Goal: Task Accomplishment & Management: Manage account settings

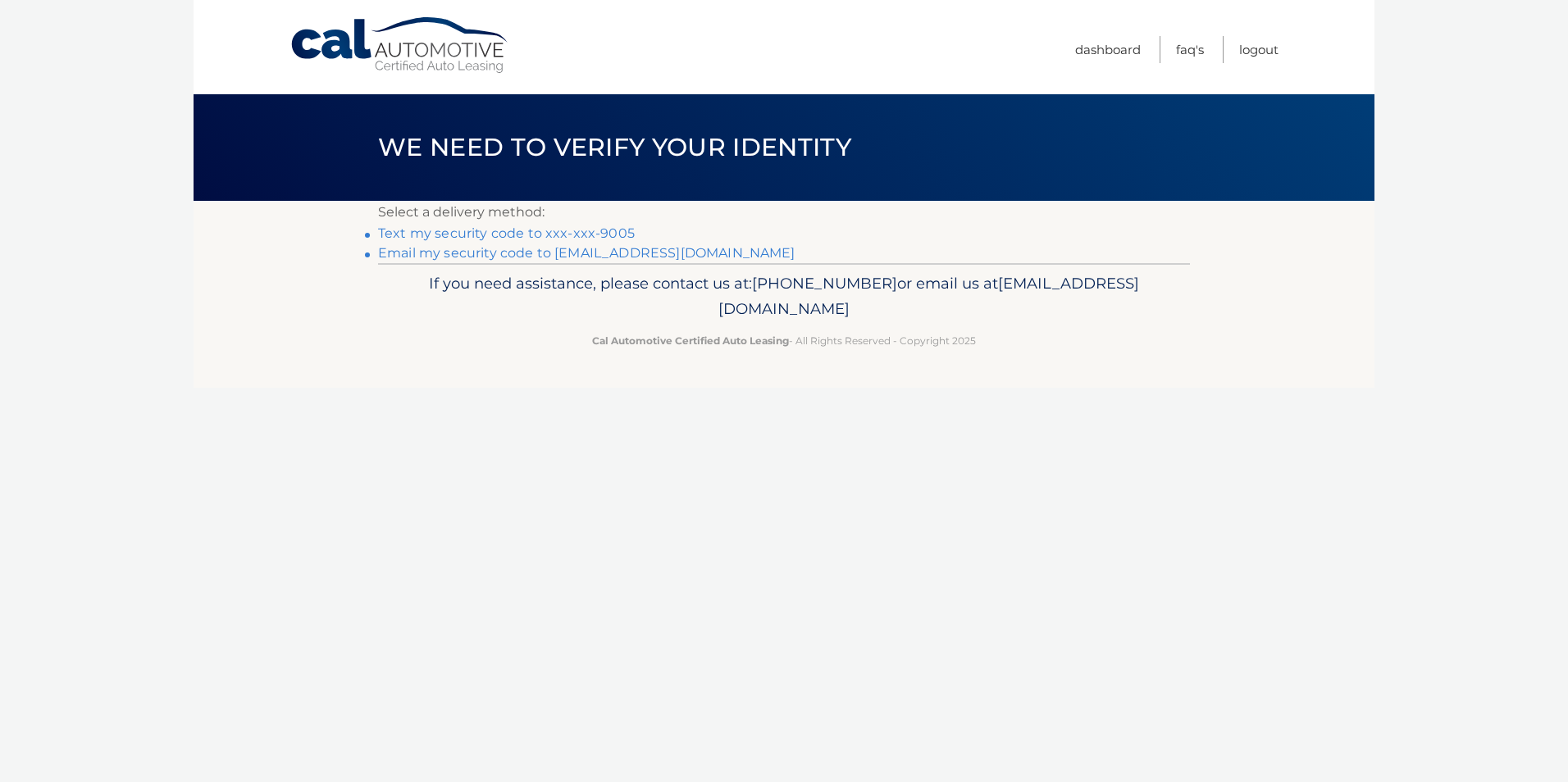
click at [513, 237] on link "Text my security code to xxx-xxx-9005" at bounding box center [507, 233] width 257 height 16
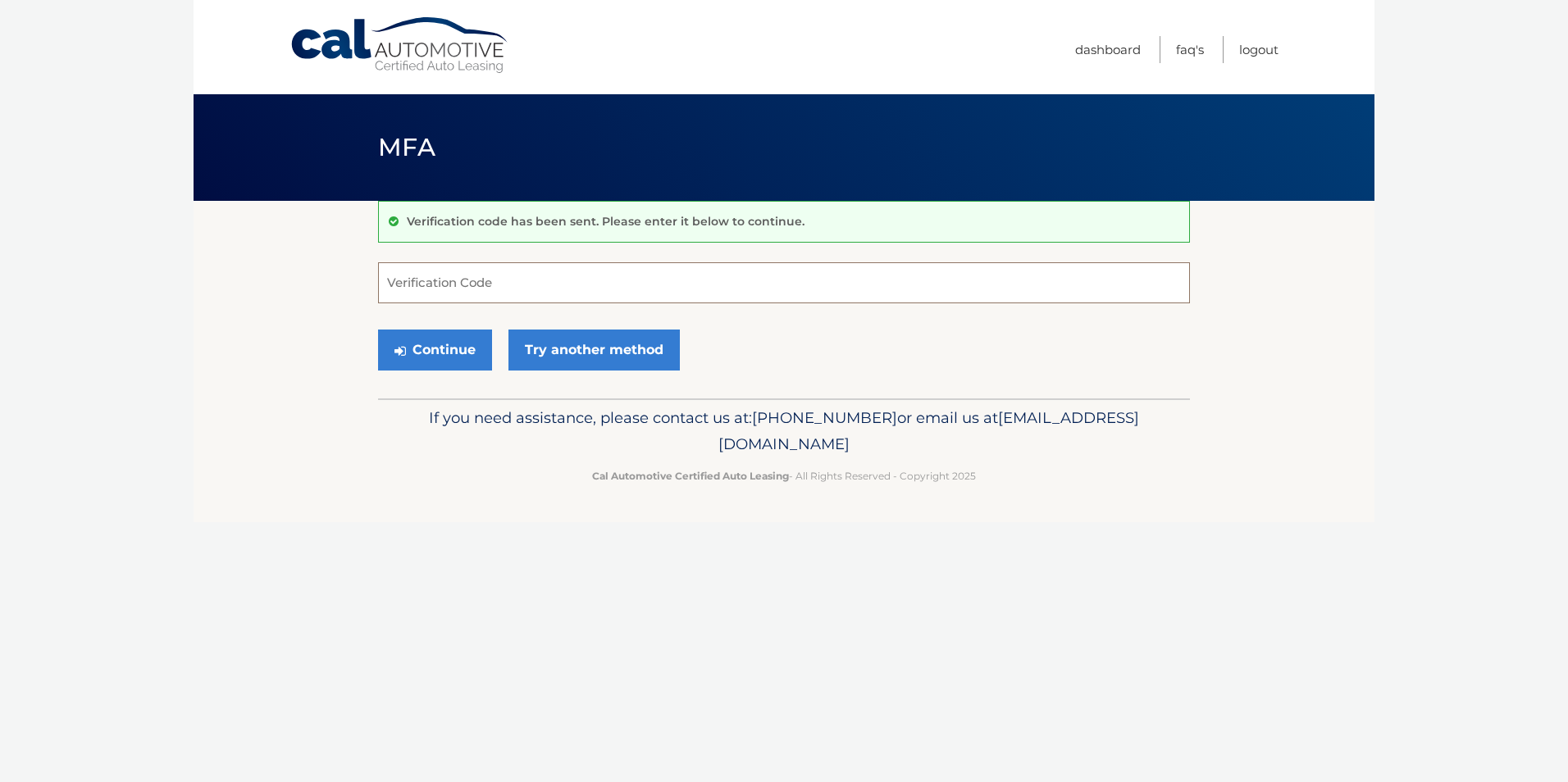
click at [561, 291] on input "Verification Code" at bounding box center [784, 282] width 812 height 41
click at [566, 288] on input "Verification Code" at bounding box center [784, 282] width 812 height 41
type input "725811"
click at [448, 356] on button "Continue" at bounding box center [435, 349] width 114 height 41
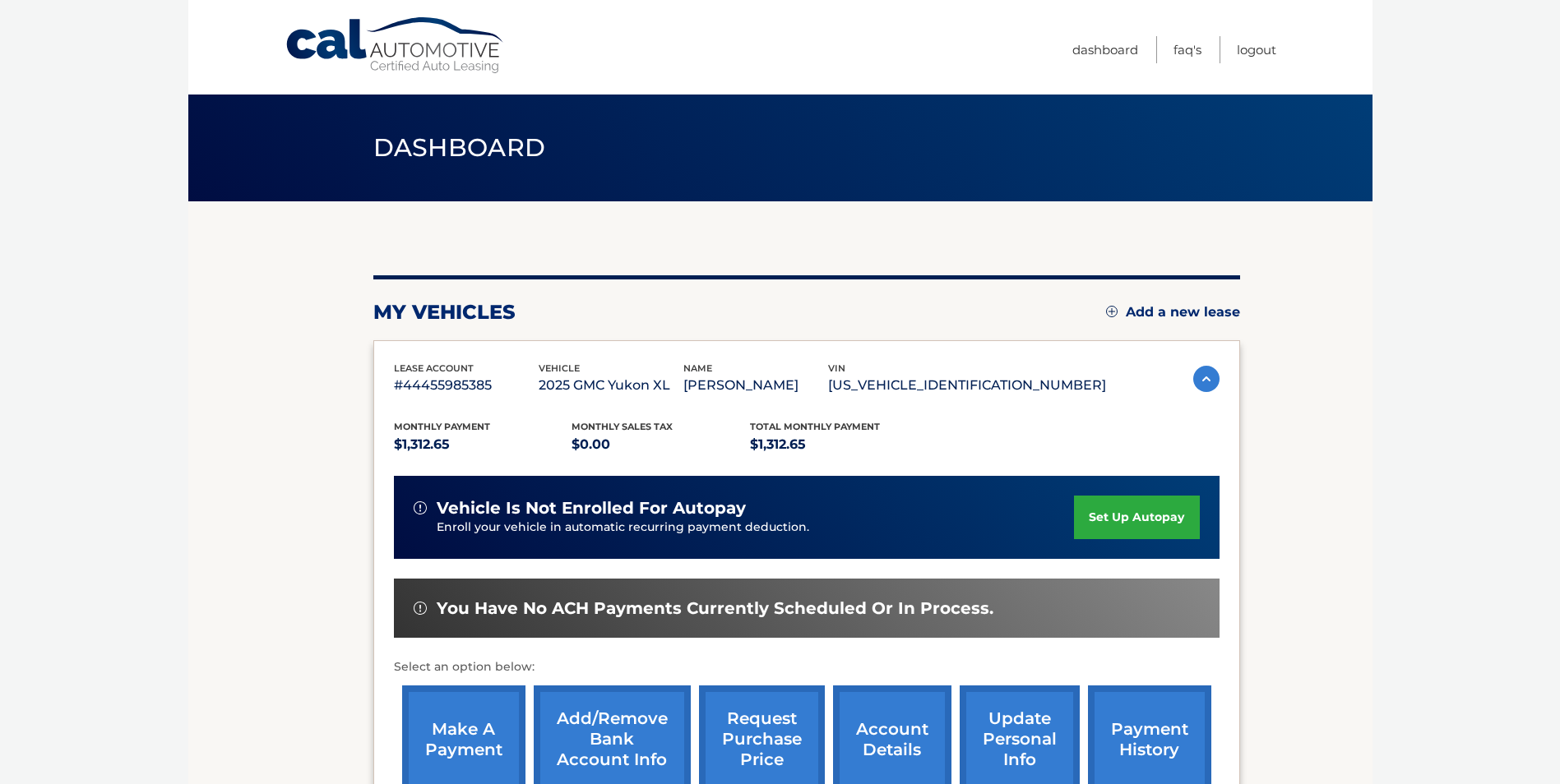
click at [1151, 517] on link "set up autopay" at bounding box center [1136, 518] width 125 height 44
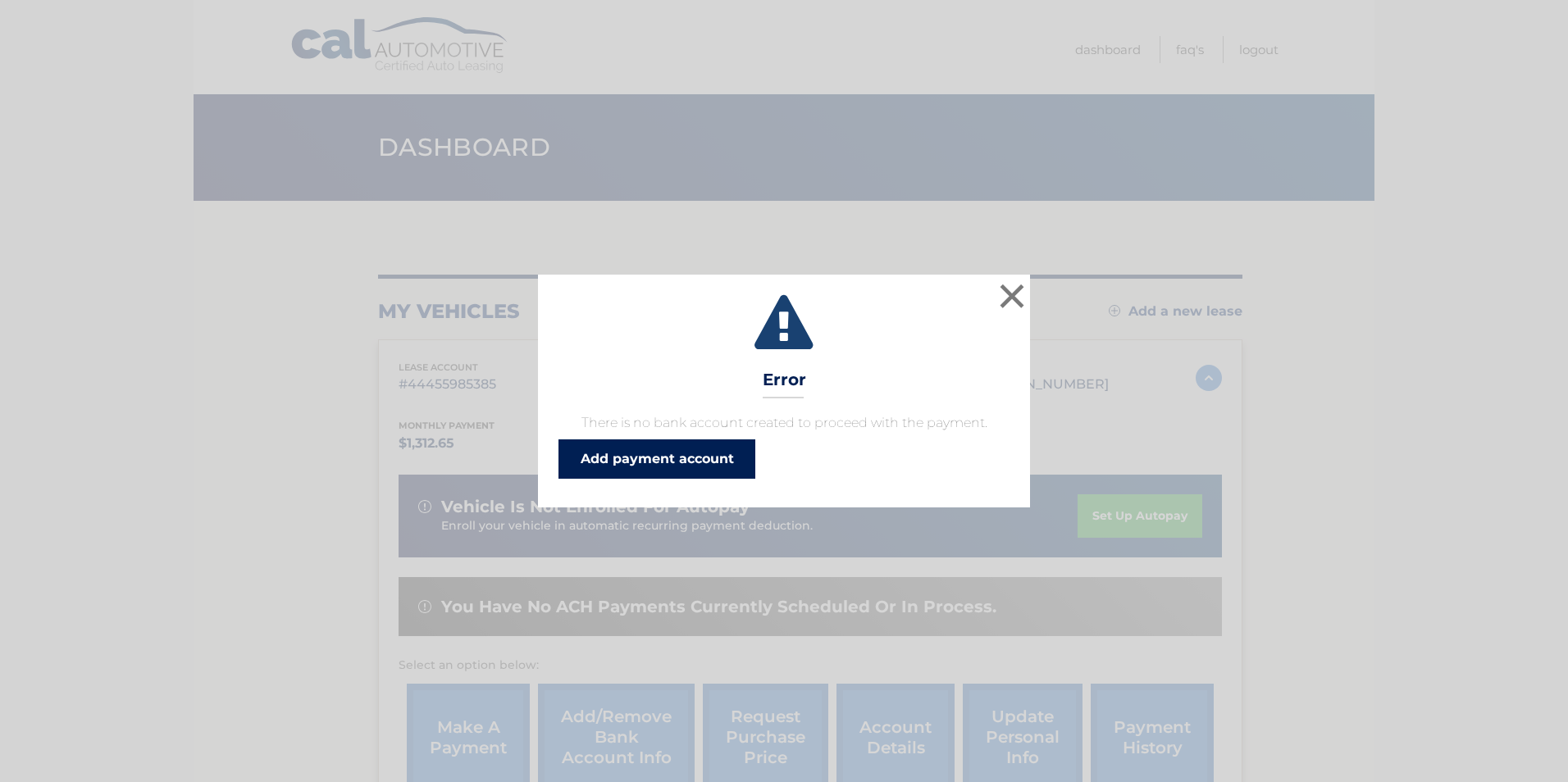
click at [634, 460] on link "Add payment account" at bounding box center [657, 459] width 197 height 39
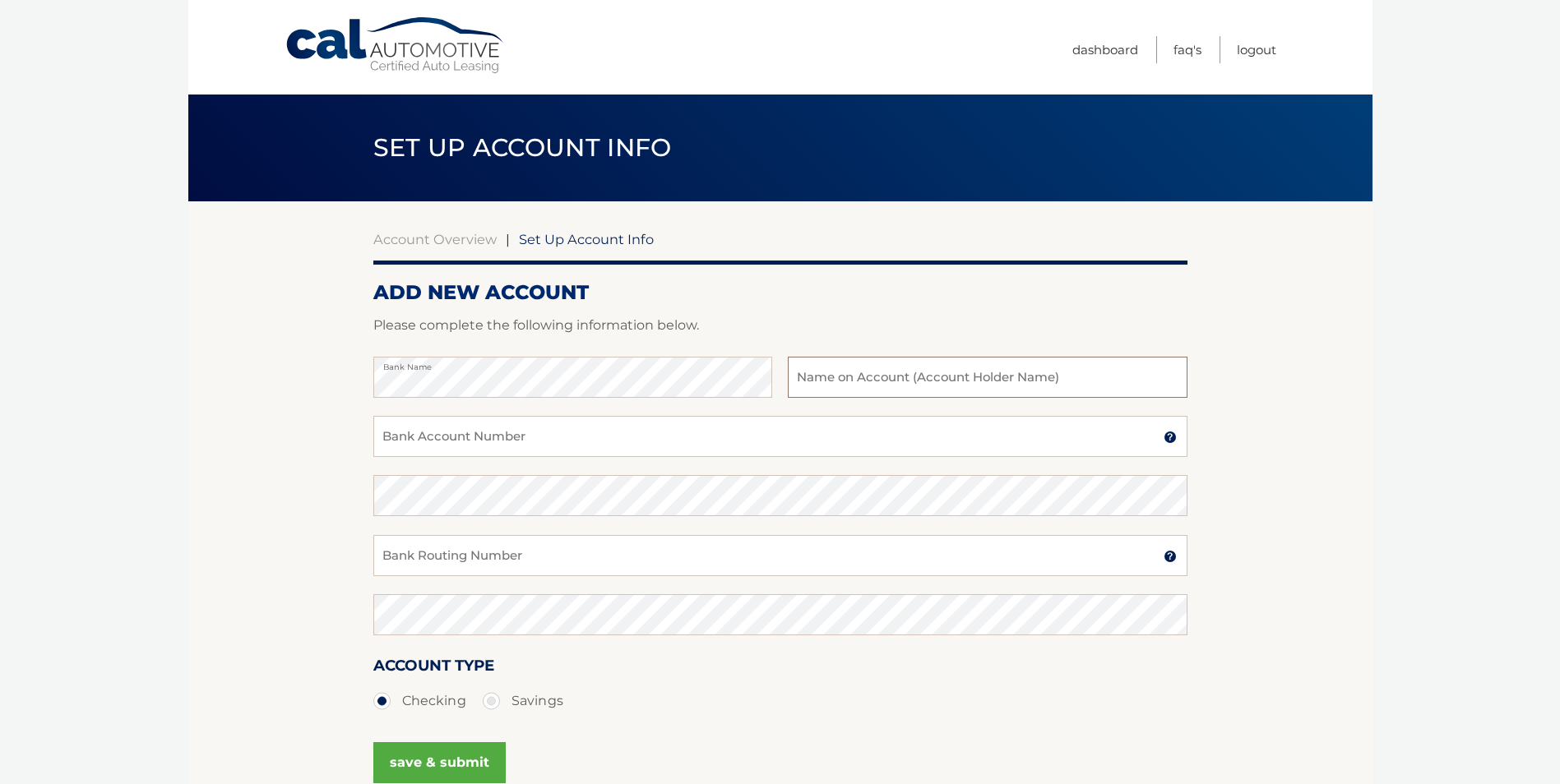
click at [847, 387] on input "text" at bounding box center [986, 377] width 398 height 41
paste input "Champion Care, LLC"
type input "Champion Care, LLC"
click at [441, 446] on input "Bank Account Number" at bounding box center [780, 436] width 814 height 41
click at [441, 439] on input "Bank Account Number" at bounding box center [780, 436] width 814 height 41
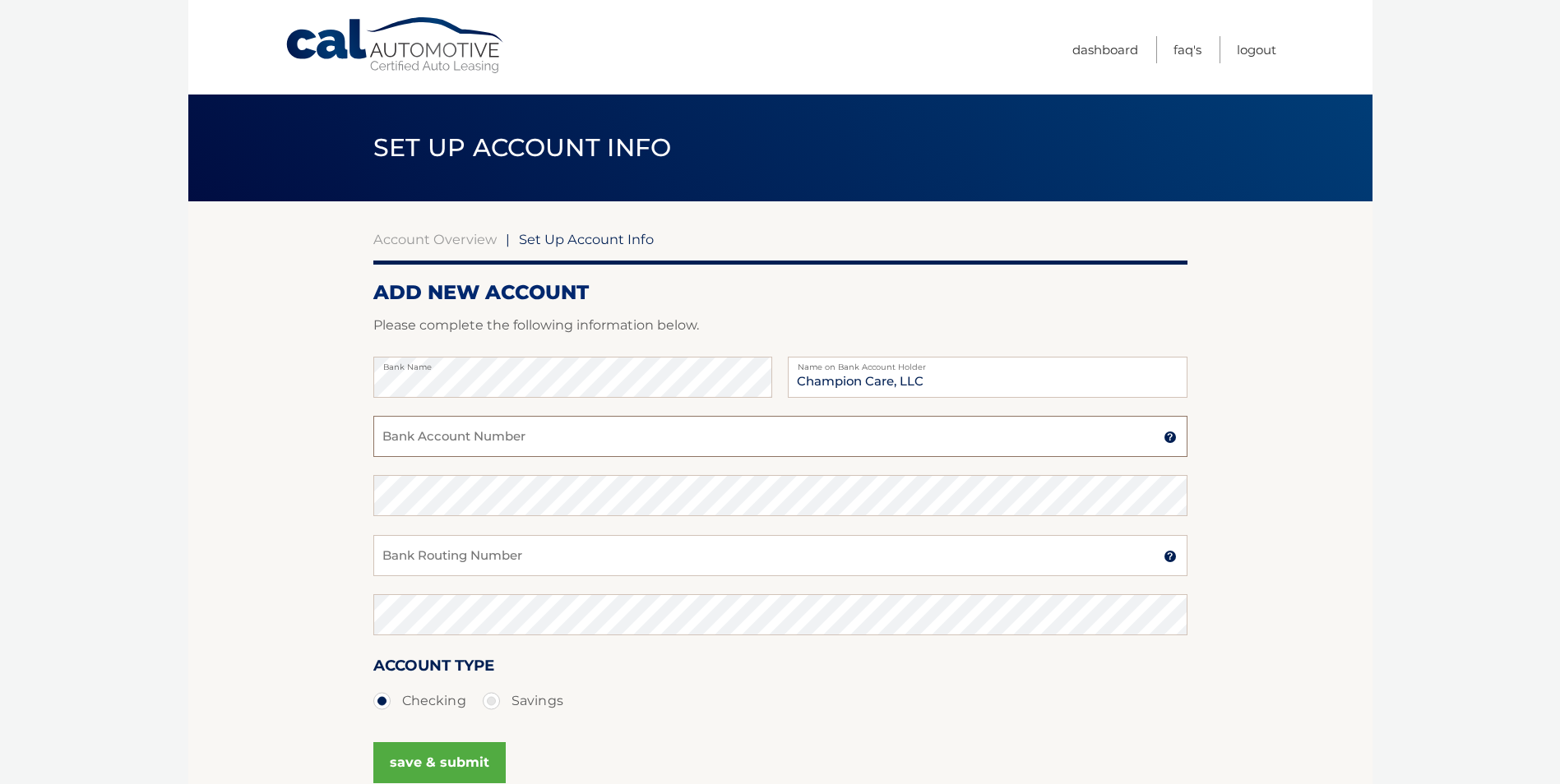
paste input "4140220734"
type input "4140220734"
click at [307, 427] on section "Account Overview | Set Up Account Info ADD NEW ACCOUNT Please complete the foll…" at bounding box center [781, 515] width 1184 height 627
click at [269, 487] on section "Account Overview | Set Up Account Info ADD NEW ACCOUNT Please complete the foll…" at bounding box center [781, 515] width 1184 height 627
click at [532, 555] on input "Bank Routing Number" at bounding box center [780, 555] width 814 height 41
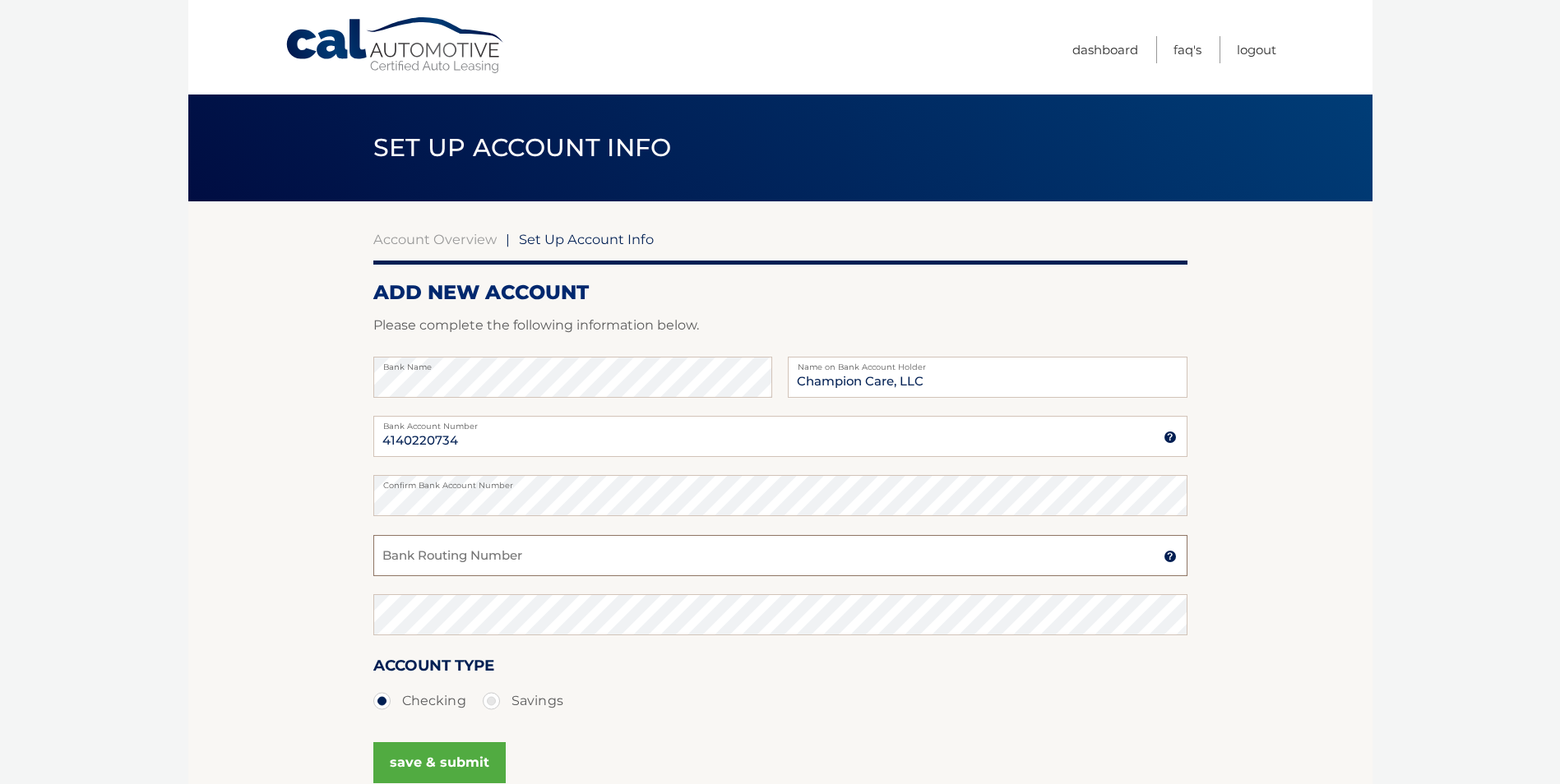
paste input "021113662"
type input "021113662"
click at [290, 568] on section "Account Overview | Set Up Account Info ADD NEW ACCOUNT Please complete the foll…" at bounding box center [781, 515] width 1184 height 627
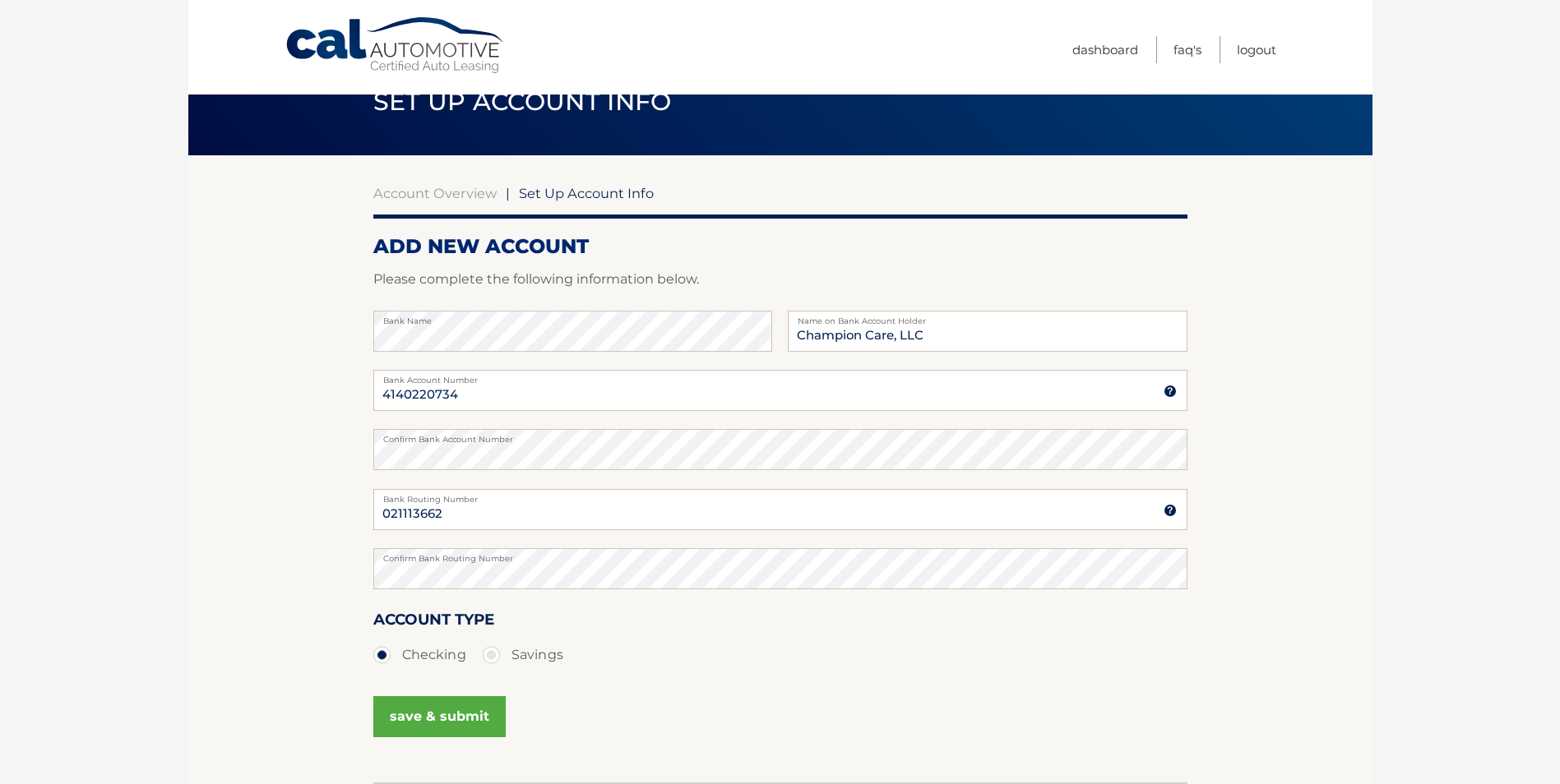
scroll to position [83, 0]
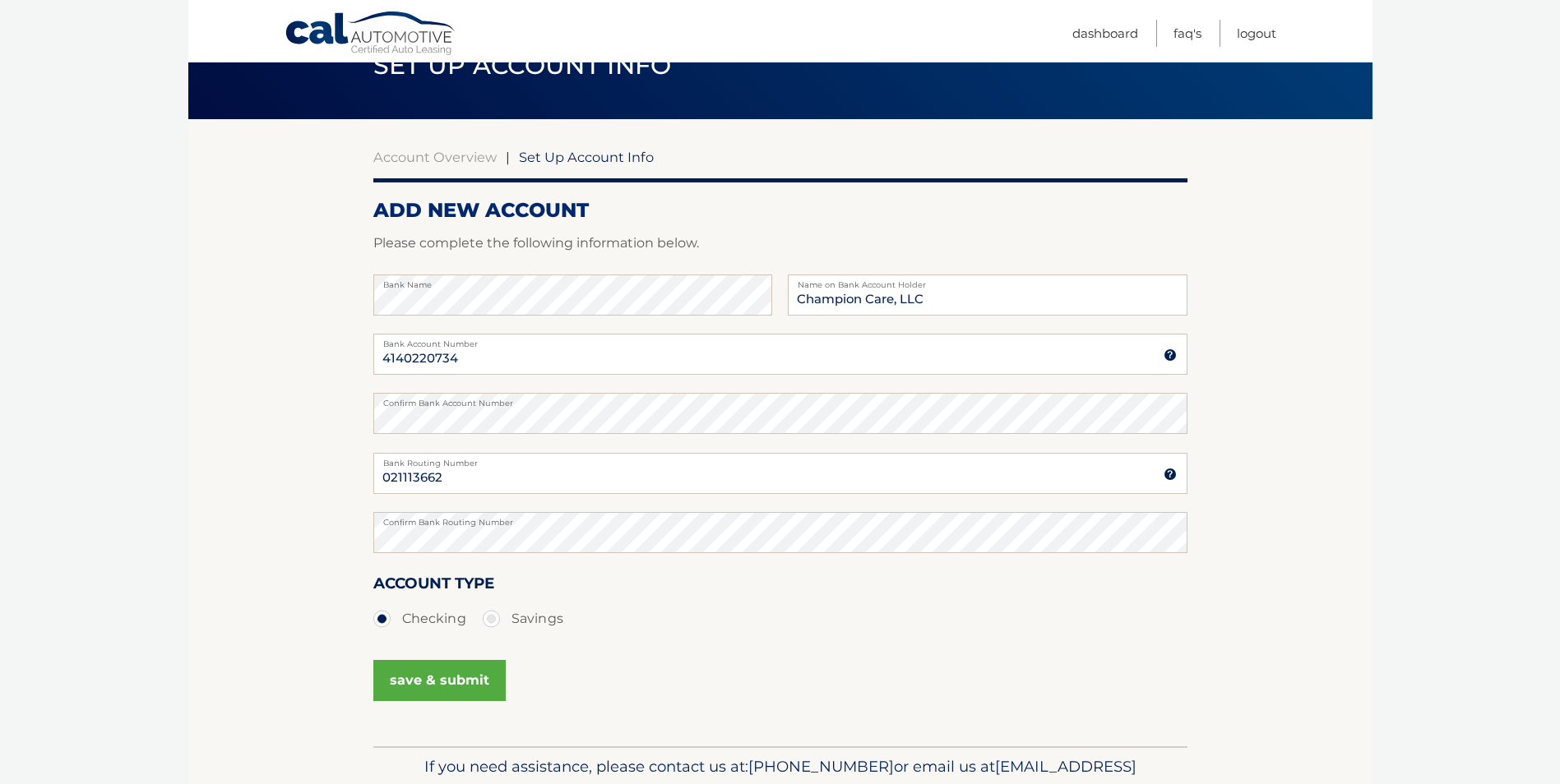
click at [426, 680] on button "save & submit" at bounding box center [439, 680] width 132 height 41
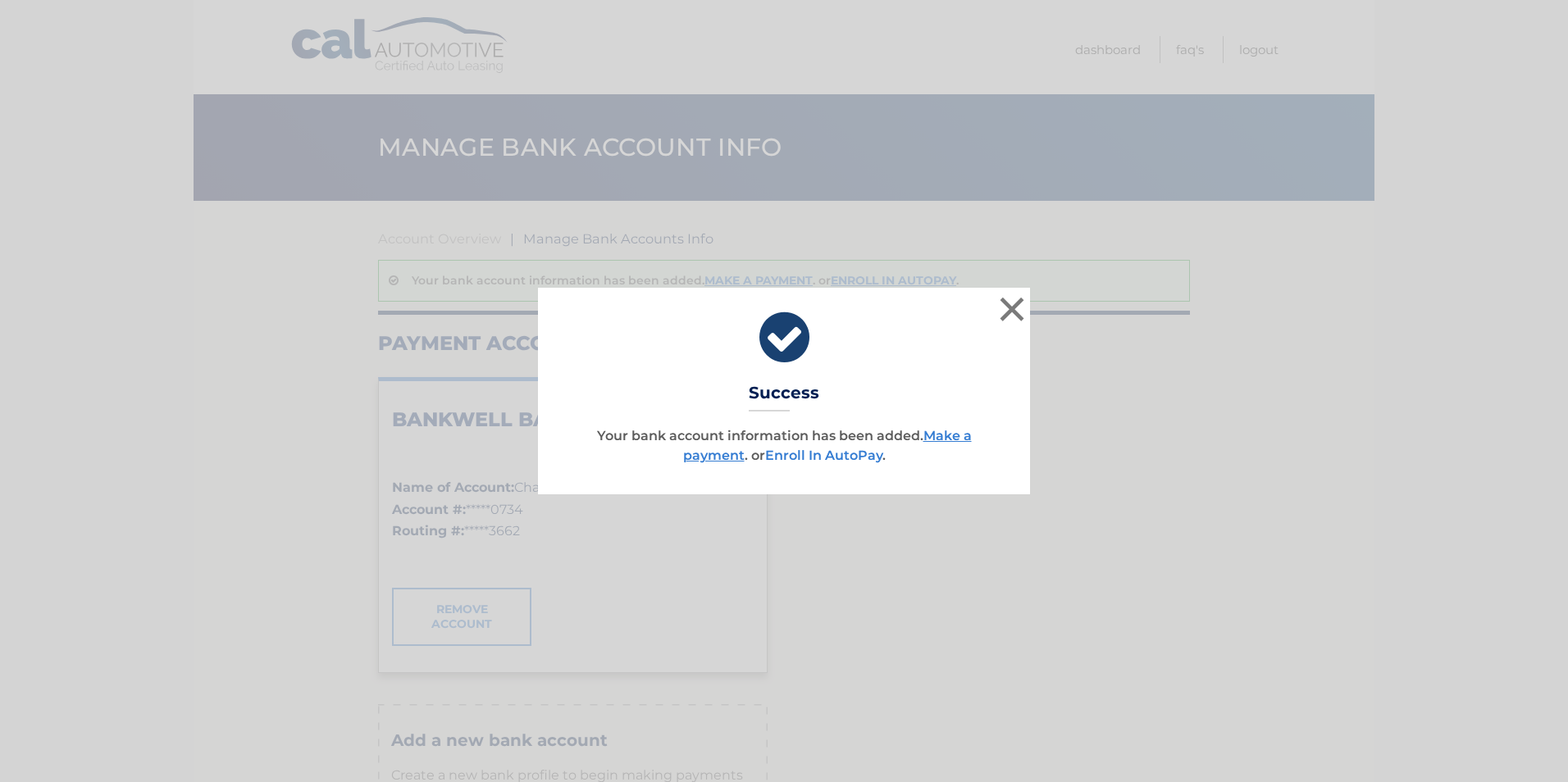
click at [839, 456] on link "Enroll In AutoPay" at bounding box center [824, 455] width 118 height 16
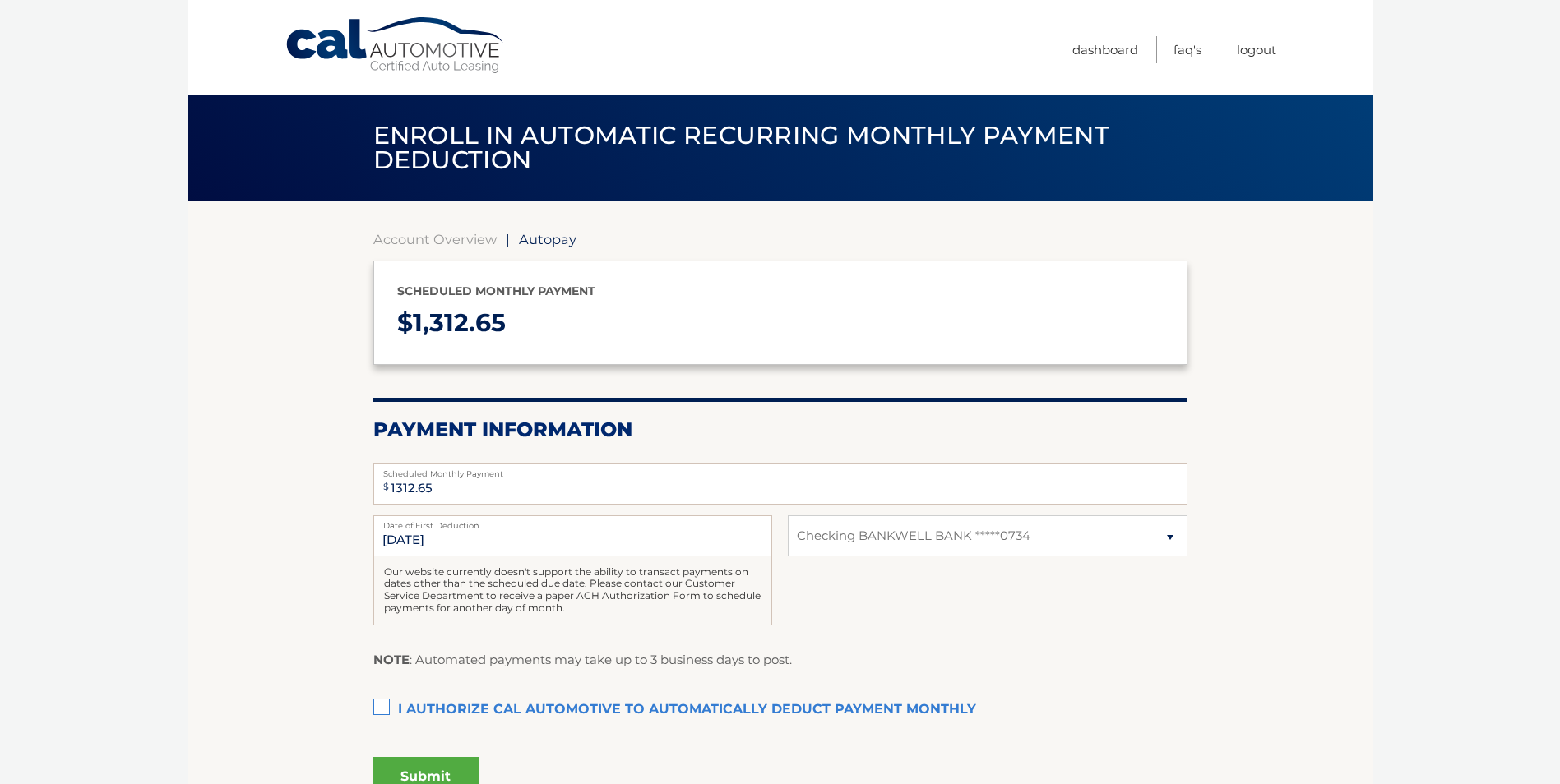
select select "NDdjM2QzOWQtN2Q3Yi00Nzc1LWE5NjItZmRmZWZiNTAyZjcy"
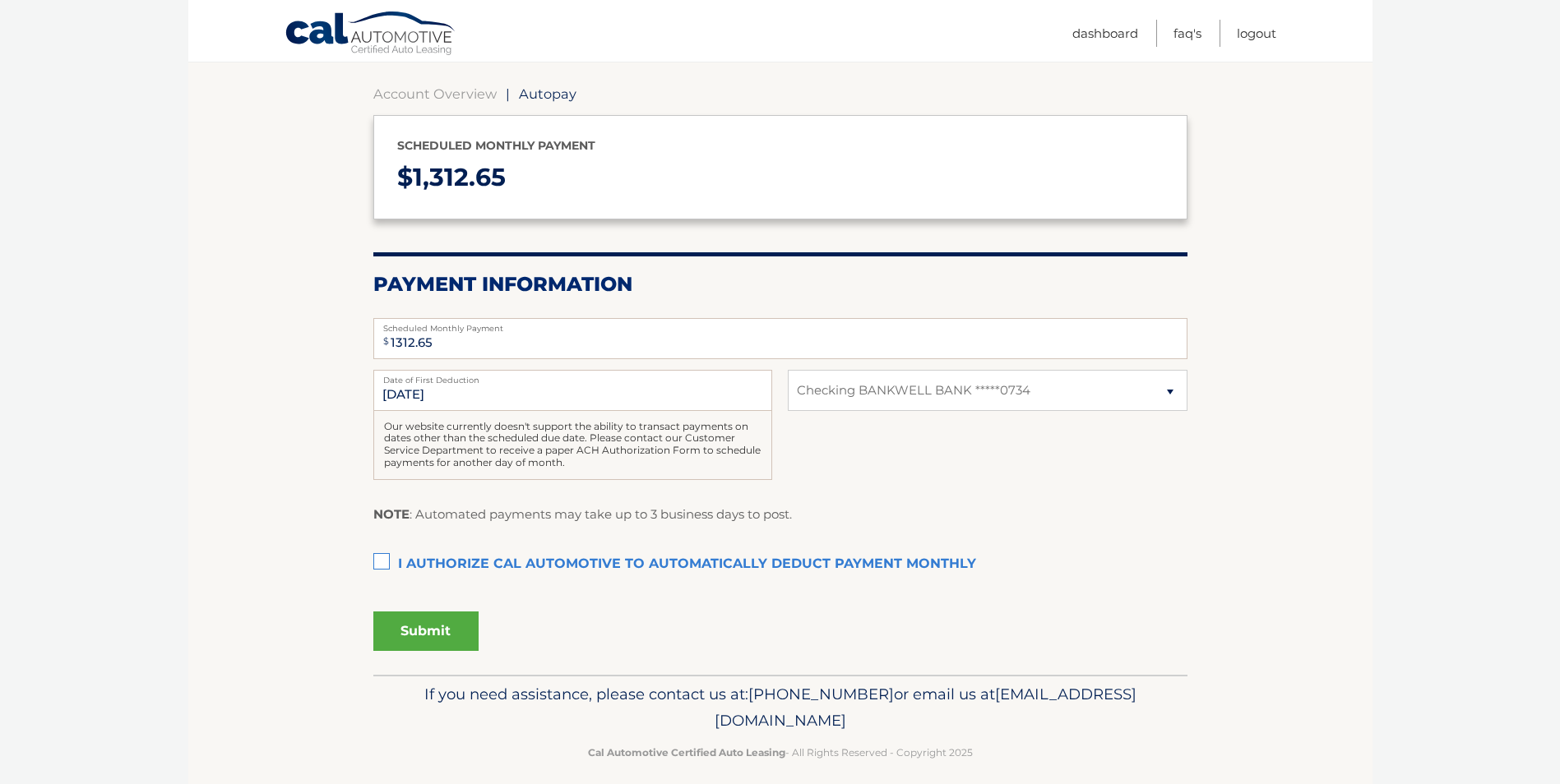
scroll to position [160, 0]
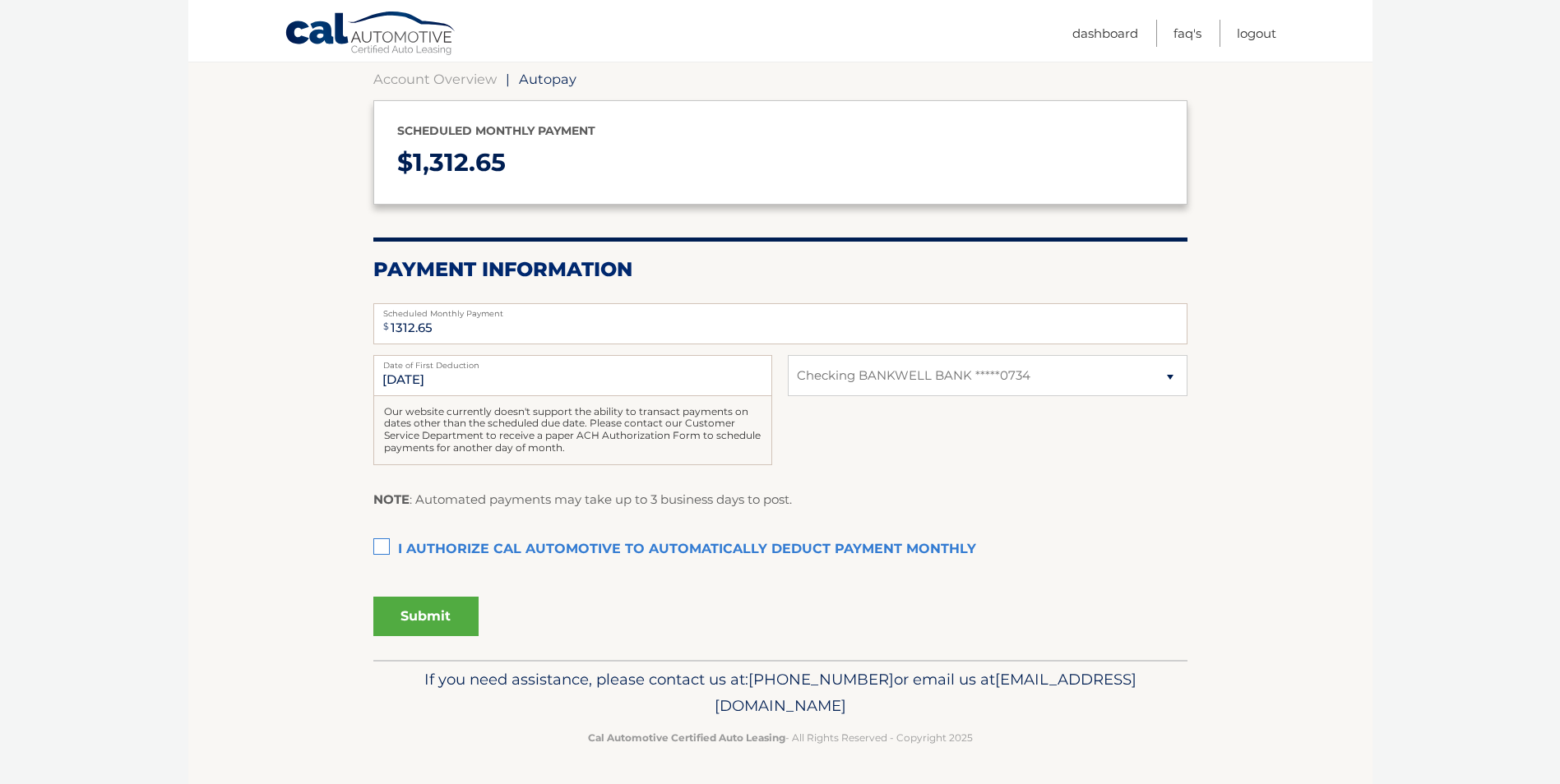
click at [382, 541] on label "I authorize cal automotive to automatically deduct payment monthly This checkbo…" at bounding box center [780, 549] width 814 height 33
click at [0, 0] on input "I authorize cal automotive to automatically deduct payment monthly This checkbo…" at bounding box center [0, 0] width 0 height 0
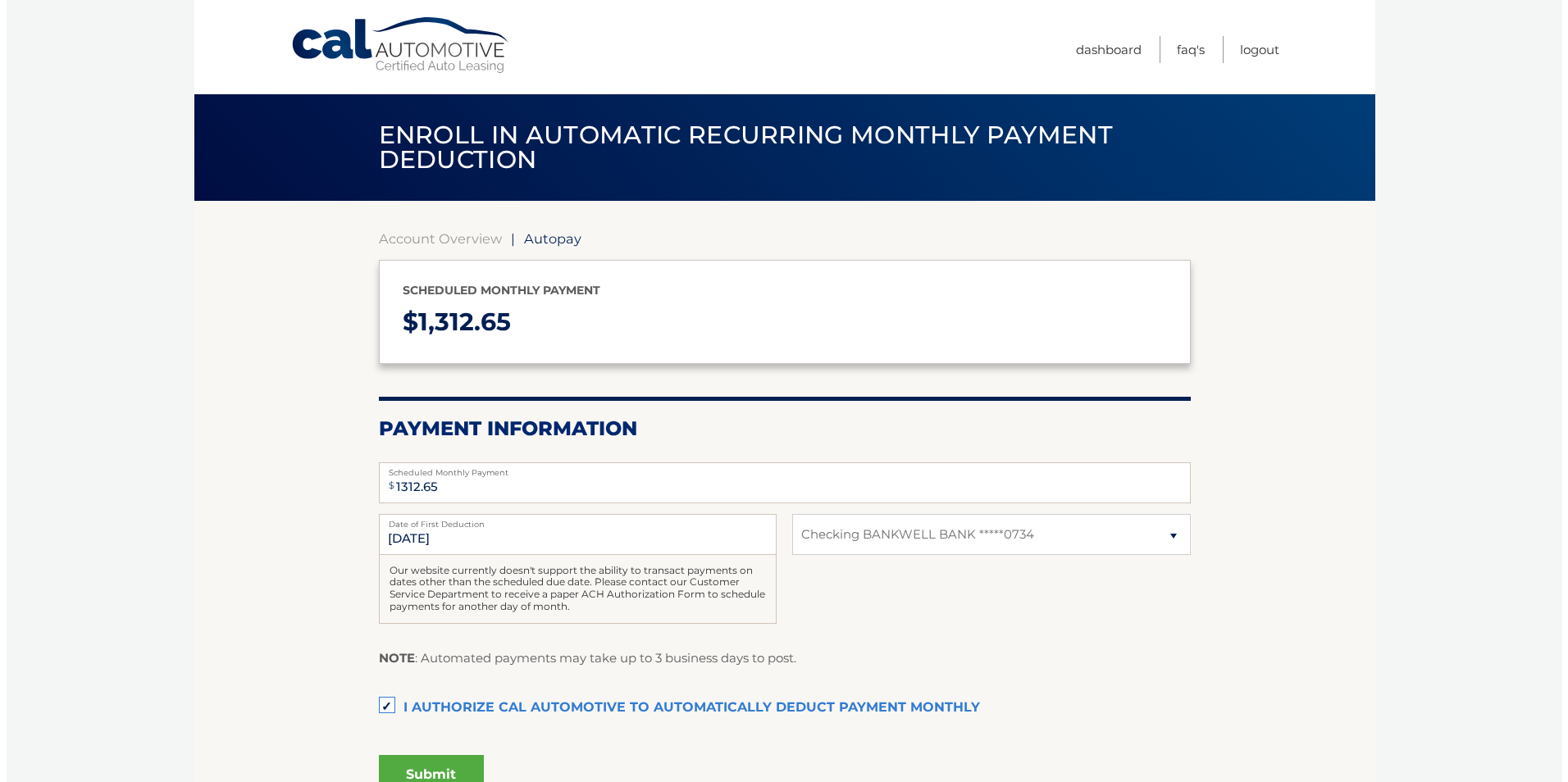
scroll to position [82, 0]
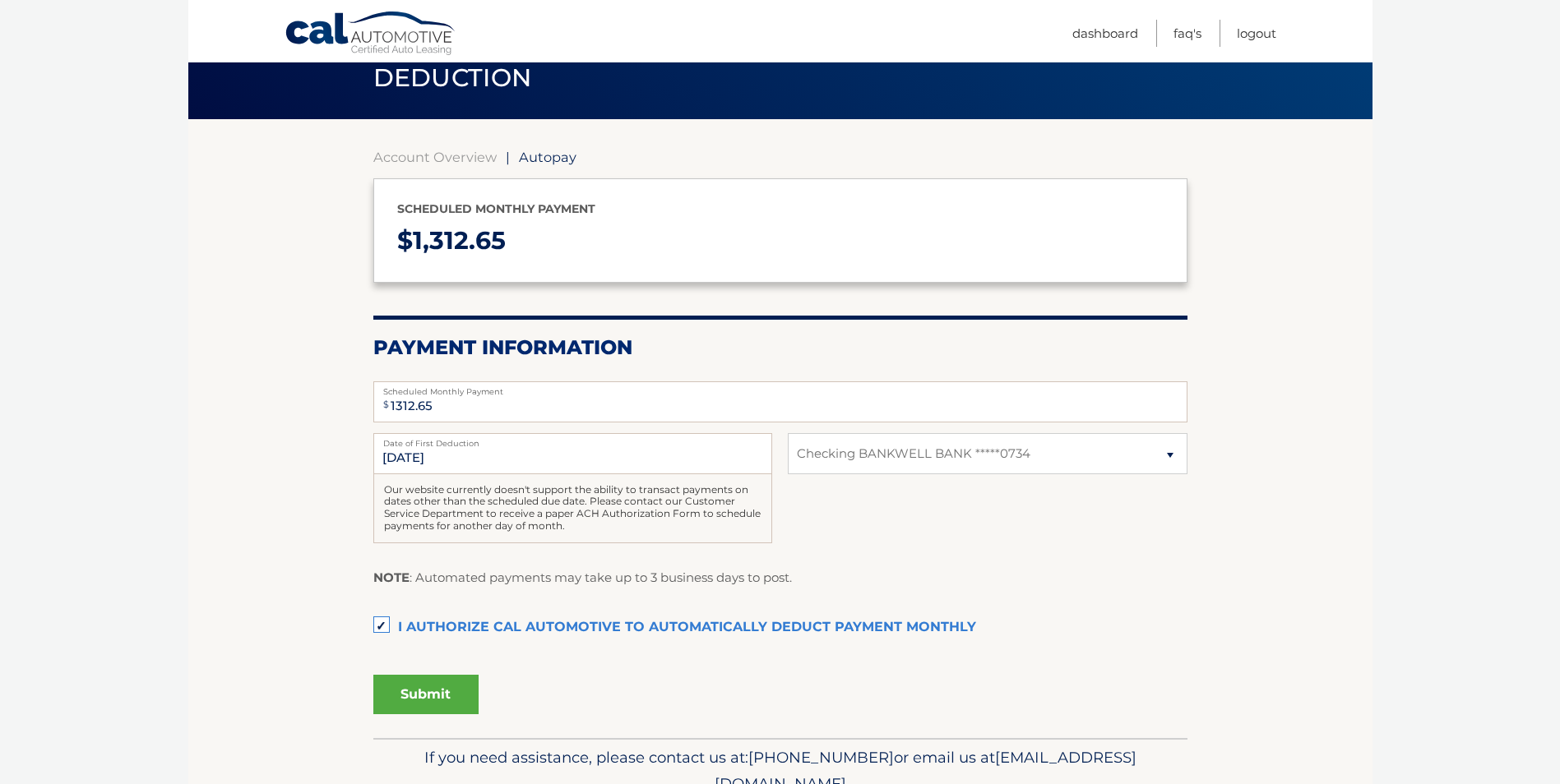
click at [237, 520] on section "Account Overview | Autopay Scheduled monthly payment $ 1,312.65 Payment Informa…" at bounding box center [781, 429] width 1184 height 619
click at [259, 611] on section "Account Overview | Autopay Scheduled monthly payment $ 1,312.65 Payment Informa…" at bounding box center [781, 429] width 1184 height 619
click at [436, 696] on button "Submit" at bounding box center [425, 694] width 105 height 40
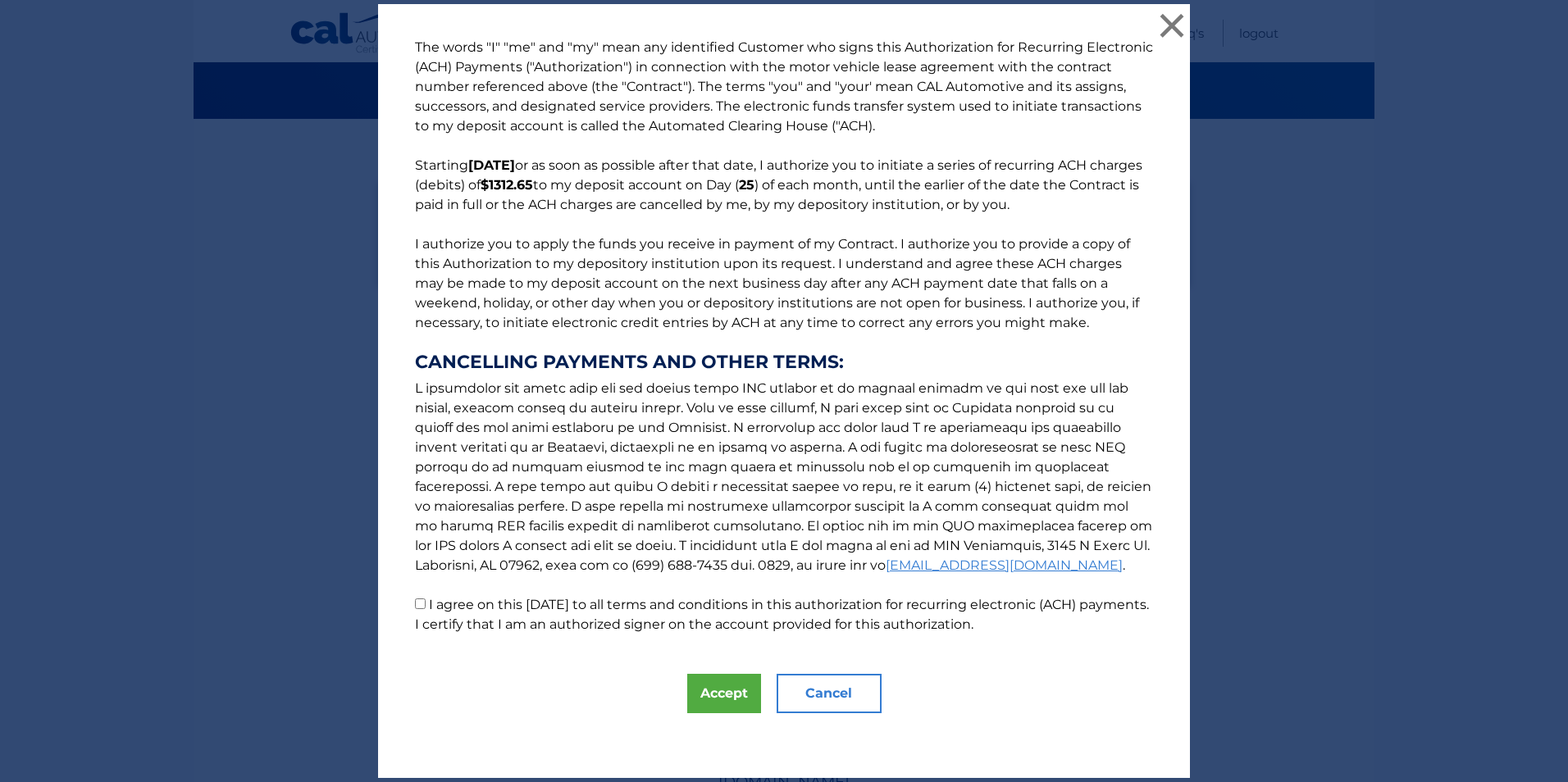
click at [416, 603] on input "I agree on this 08/29/2025 to all terms and conditions in this authorization fo…" at bounding box center [420, 604] width 11 height 11
checkbox input "true"
click at [730, 695] on button "Accept" at bounding box center [724, 693] width 74 height 39
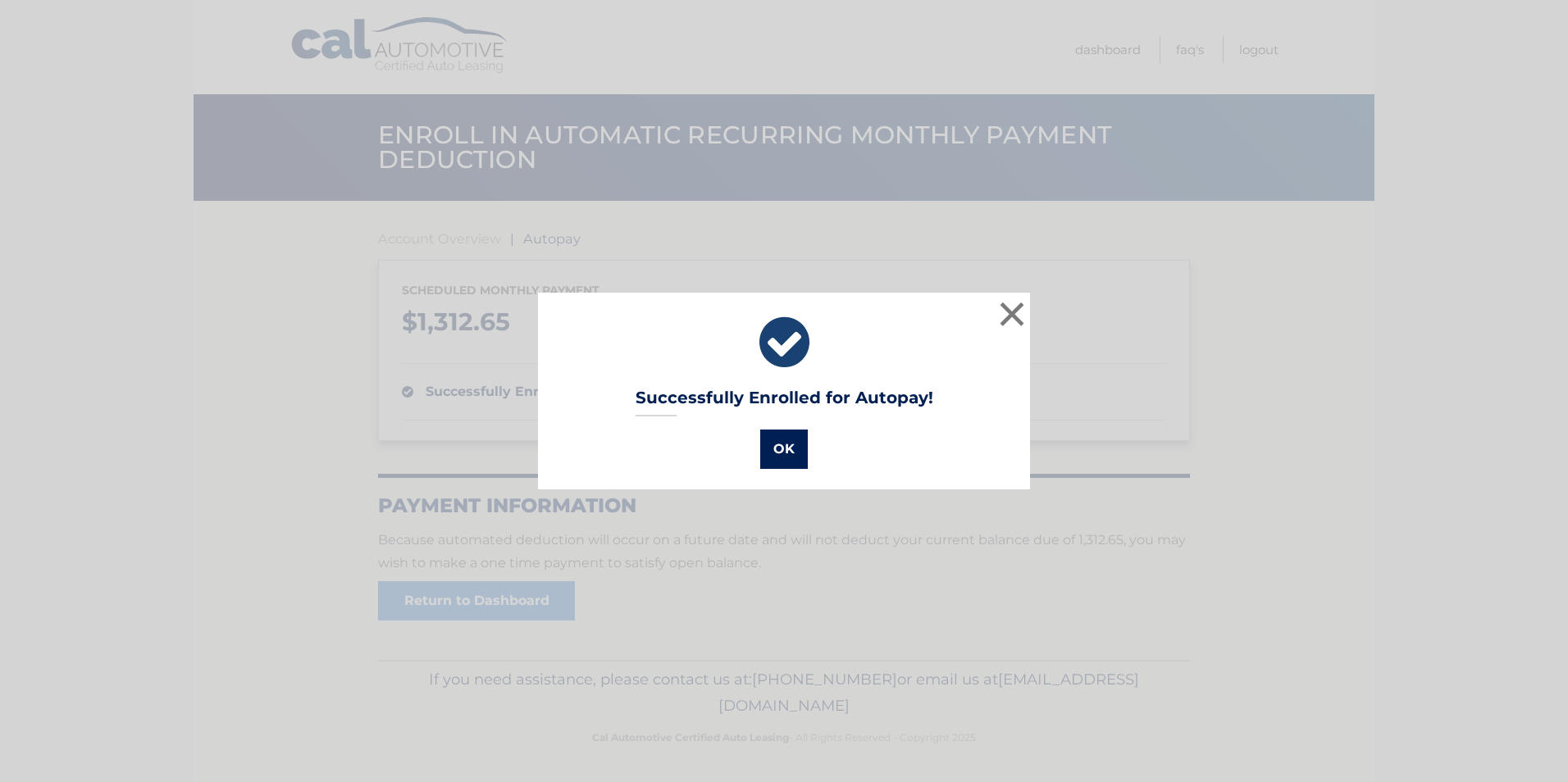
click at [788, 454] on button "OK" at bounding box center [784, 449] width 48 height 39
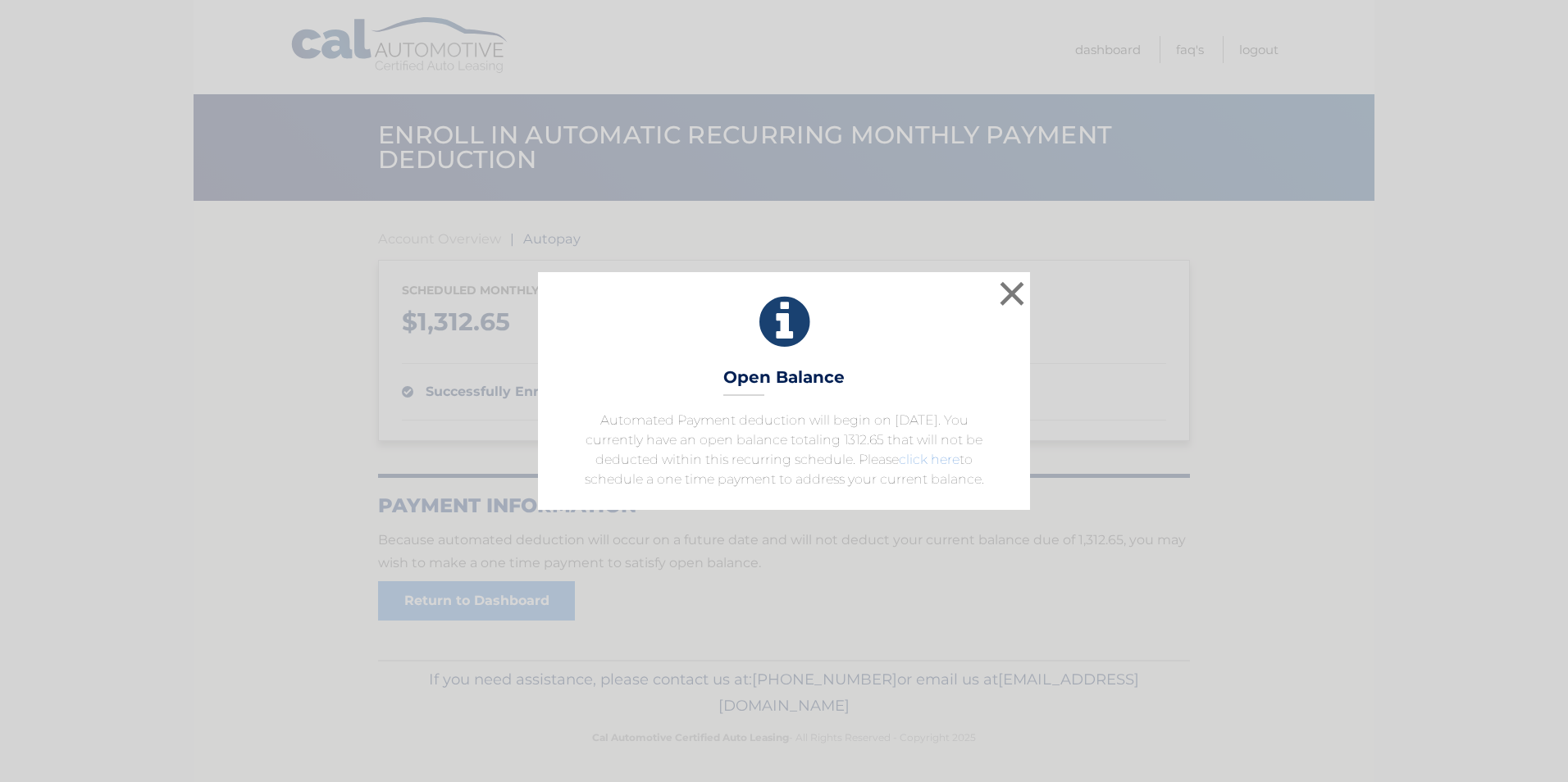
click at [913, 463] on link "click here" at bounding box center [929, 459] width 61 height 16
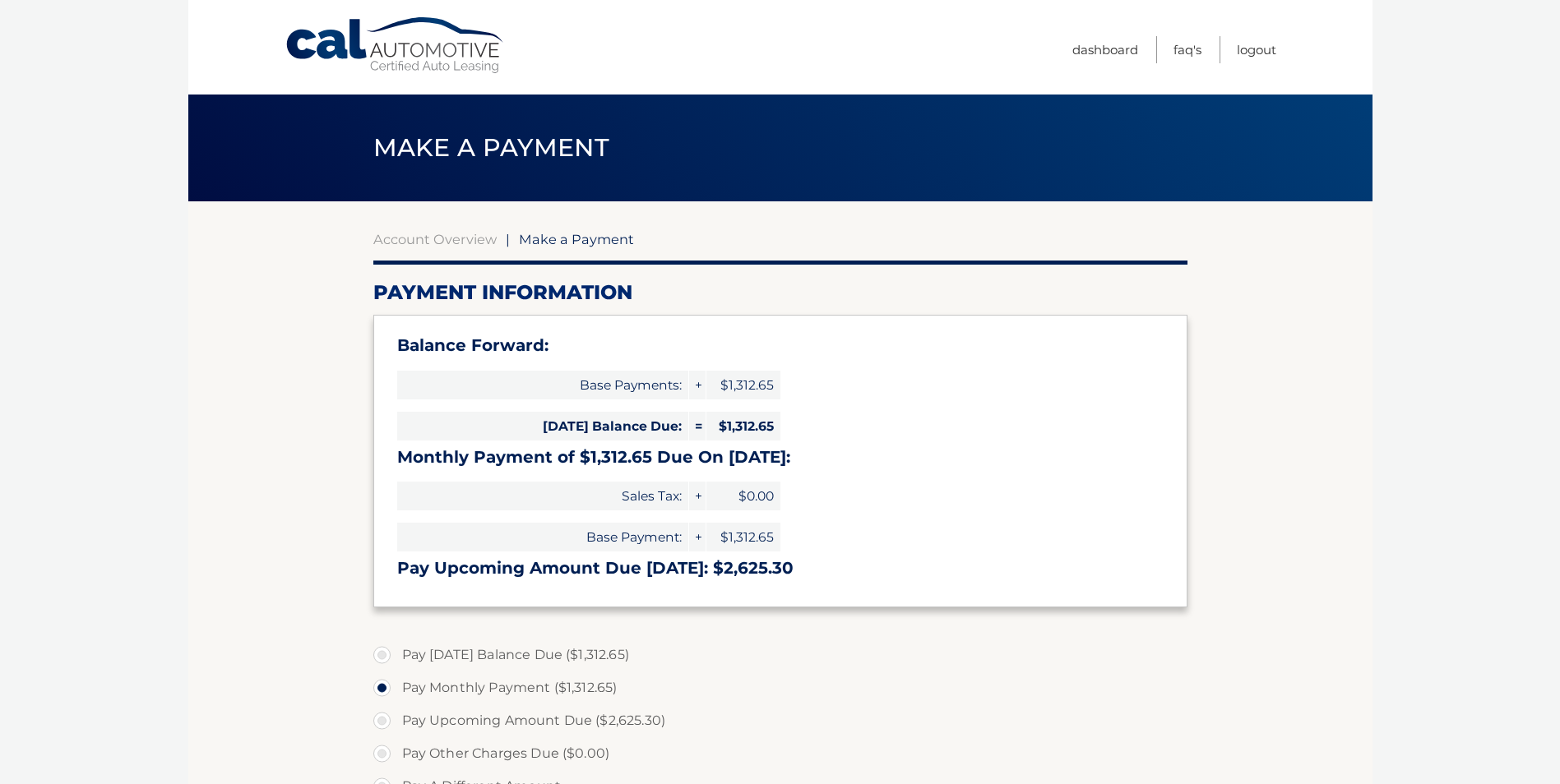
select select "NDdjM2QzOWQtN2Q3Yi00Nzc1LWE5NjItZmRmZWZiNTAyZjcy"
click at [386, 659] on label "Pay Today's Balance Due ($1,312.65)" at bounding box center [780, 654] width 814 height 33
click at [386, 659] on input "Pay Today's Balance Due ($1,312.65)" at bounding box center [388, 651] width 17 height 26
radio input "true"
click at [1401, 435] on body "Cal Automotive Menu Dashboard FAQ's Logout |" at bounding box center [780, 392] width 1560 height 784
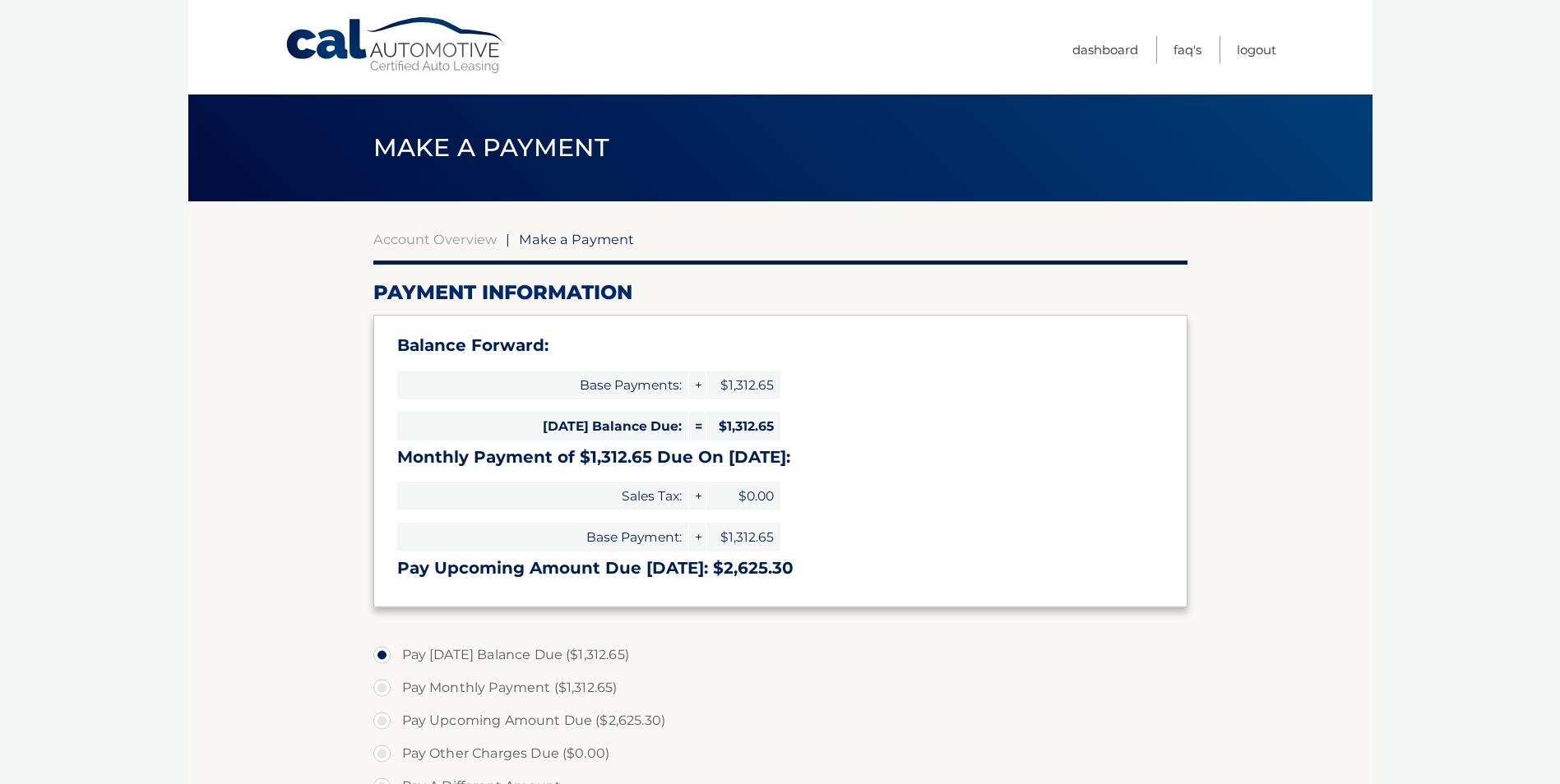
click at [1317, 521] on section "Account Overview | Make a Payment Payment Information Balance Forward: Base Pay…" at bounding box center [781, 660] width 1184 height 918
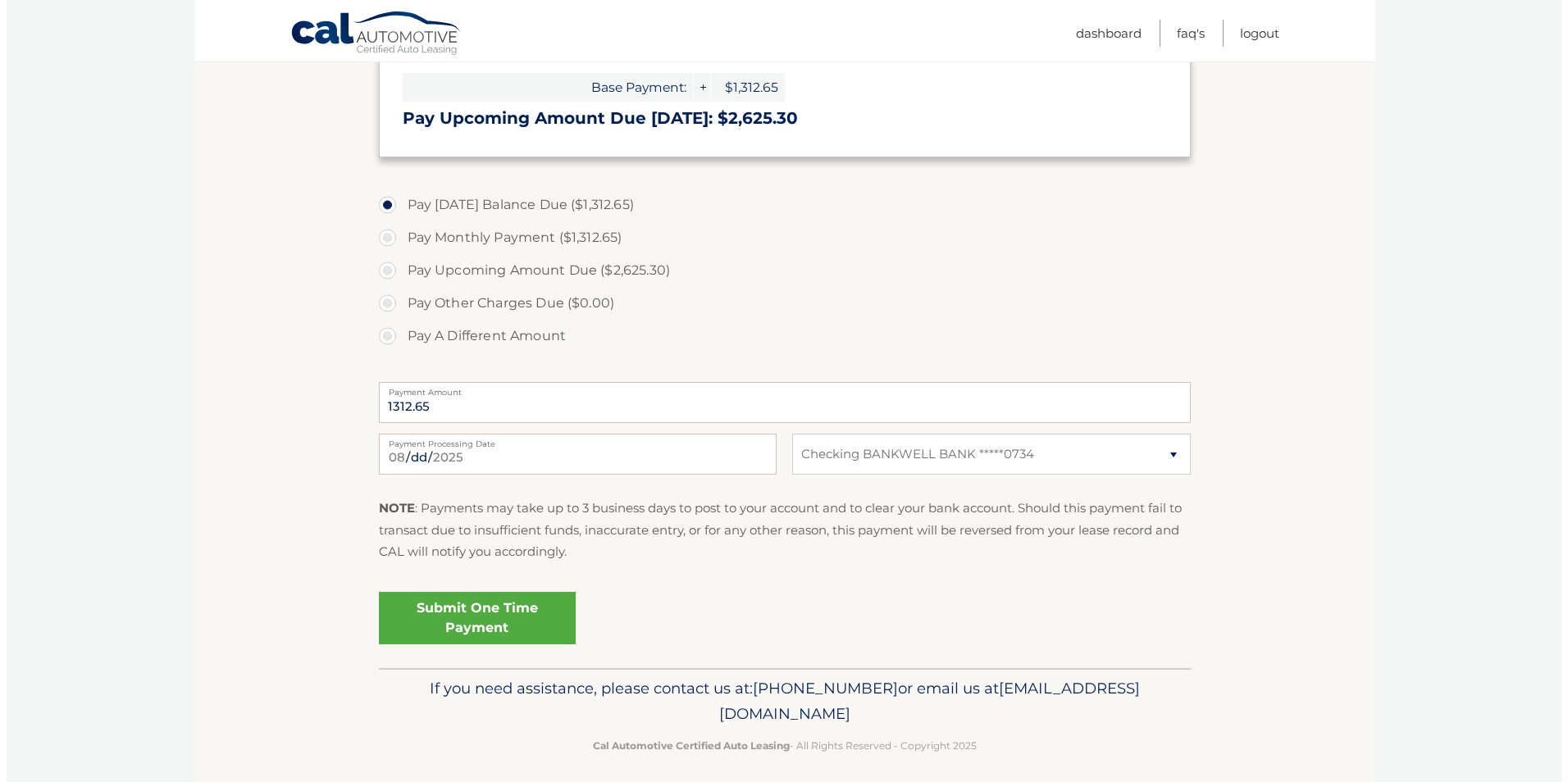
scroll to position [459, 0]
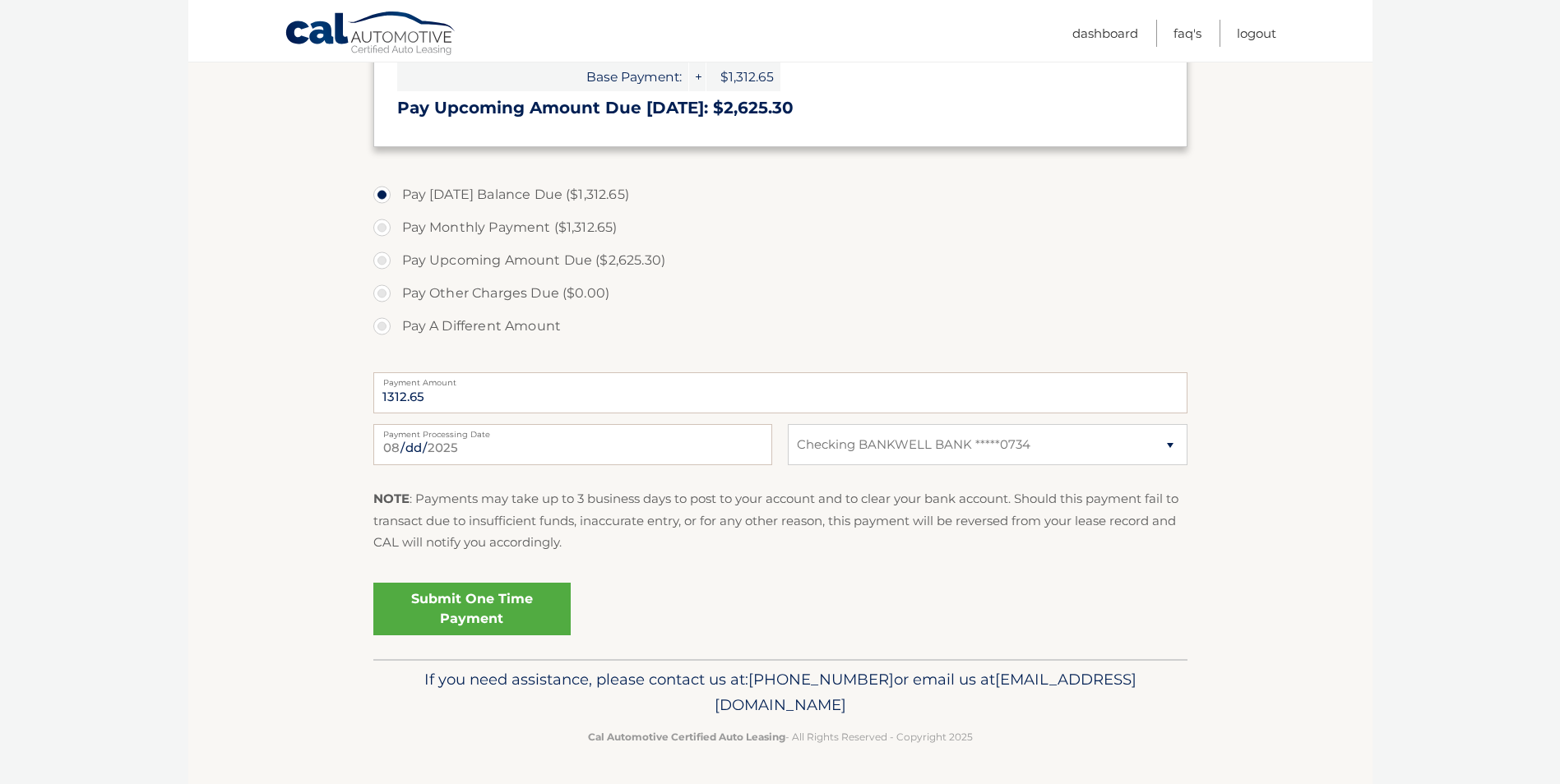
click at [510, 605] on link "Submit One Time Payment" at bounding box center [472, 609] width 197 height 52
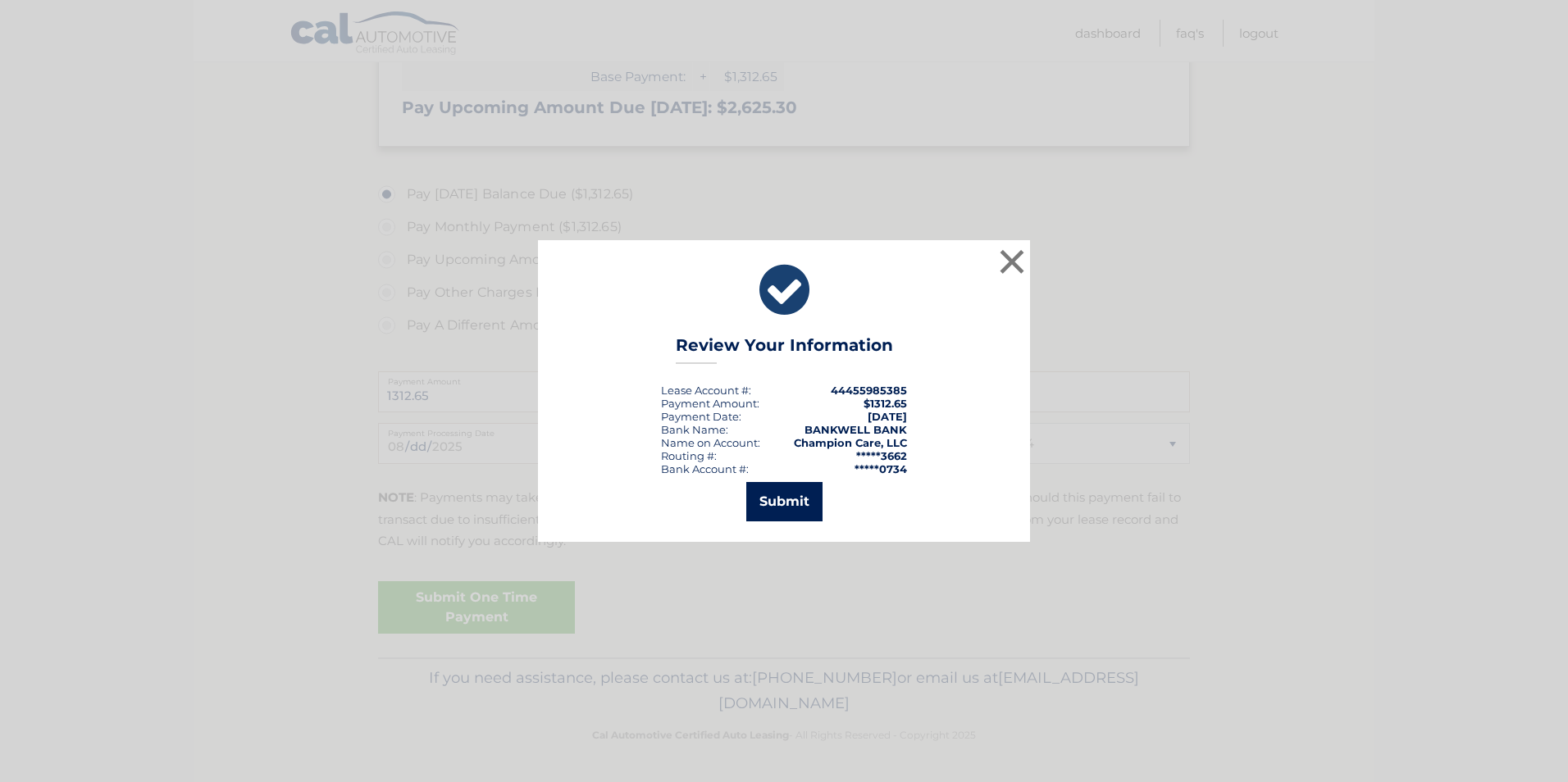
click at [787, 504] on button "Submit" at bounding box center [784, 501] width 76 height 39
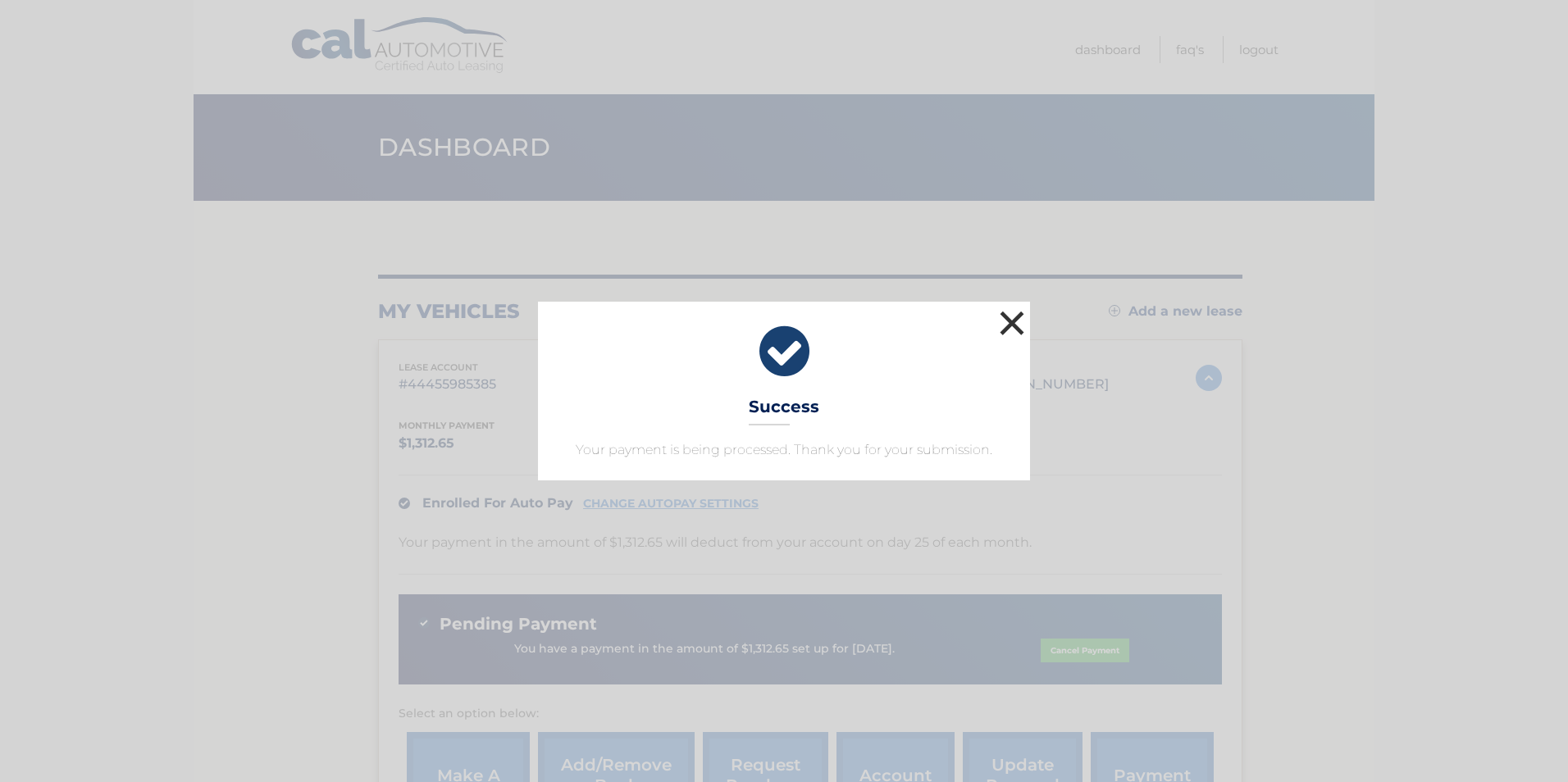
click at [1018, 324] on button "×" at bounding box center [1012, 323] width 33 height 33
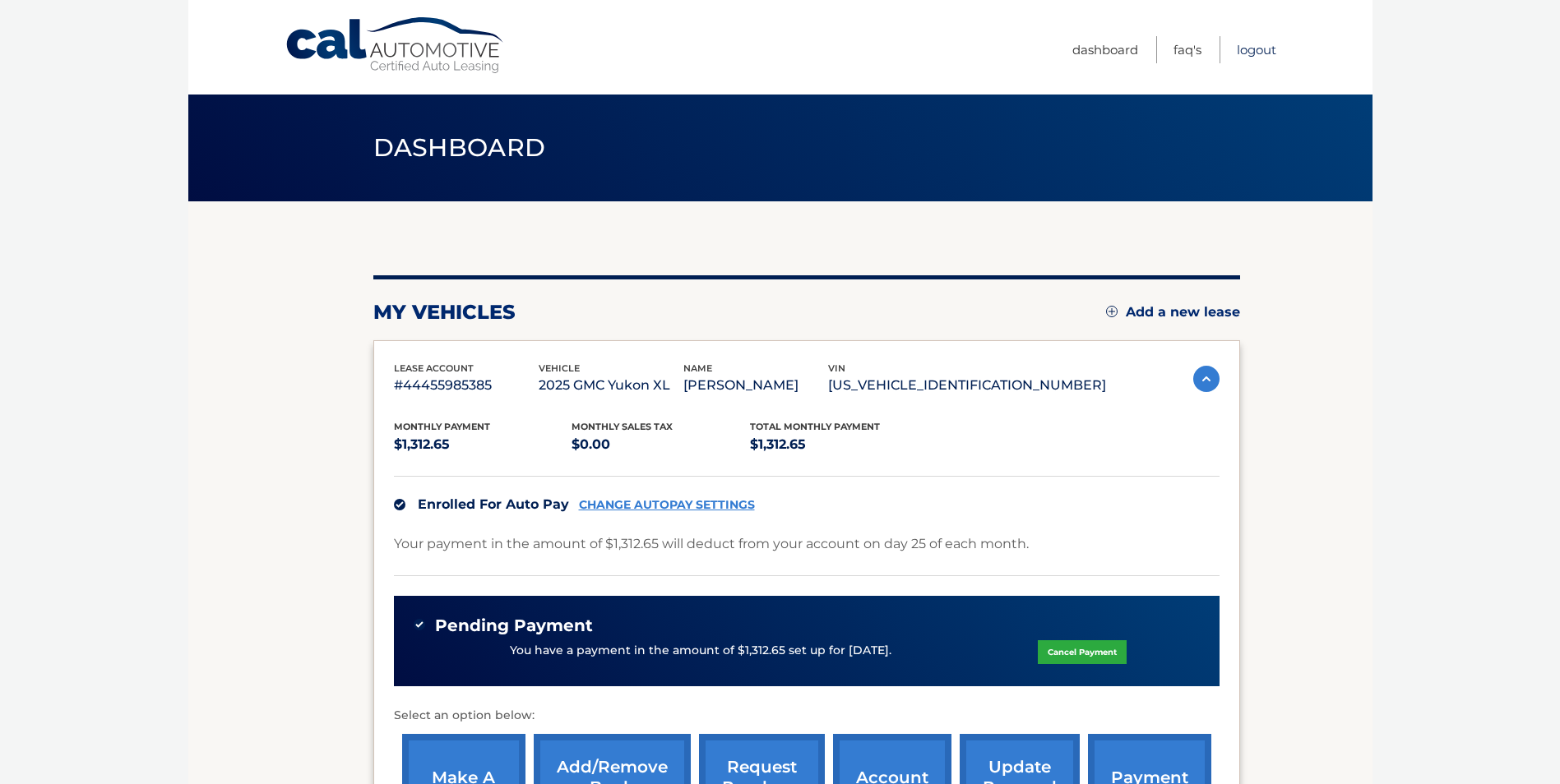
click at [1261, 51] on link "Logout" at bounding box center [1256, 50] width 40 height 27
